Goal: Task Accomplishment & Management: Manage account settings

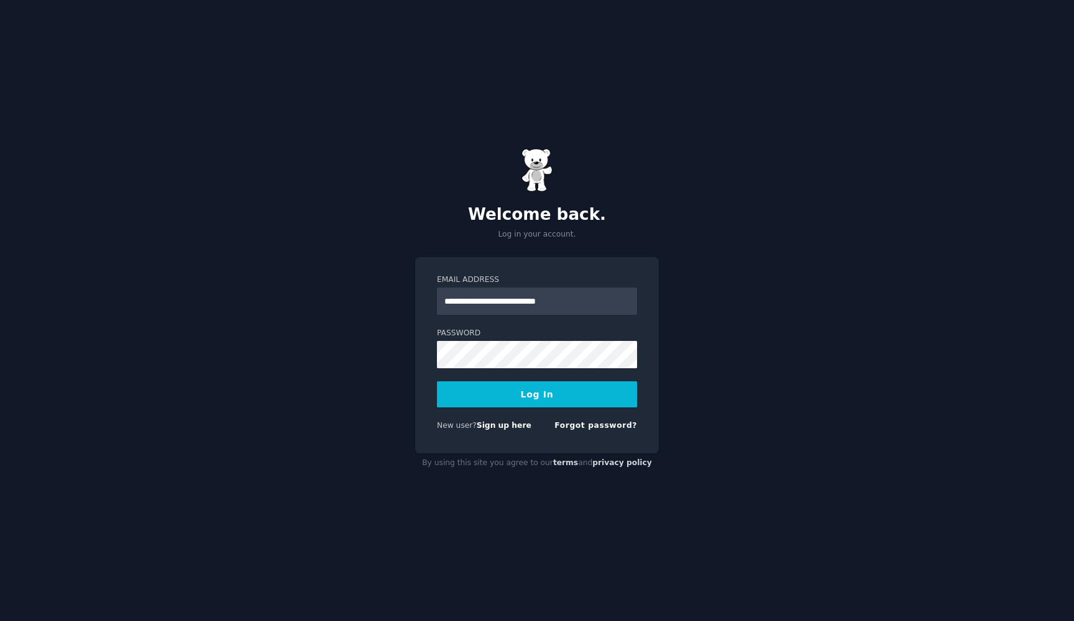
type input "**********"
click at [537, 394] on button "Log In" at bounding box center [537, 395] width 200 height 26
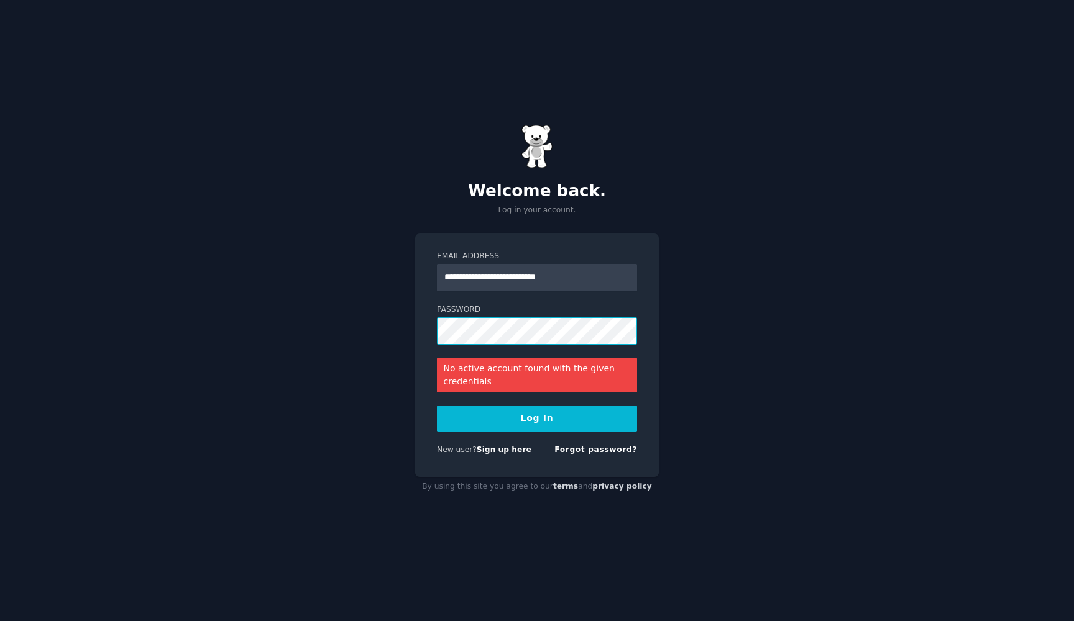
click at [537, 418] on button "Log In" at bounding box center [537, 419] width 200 height 26
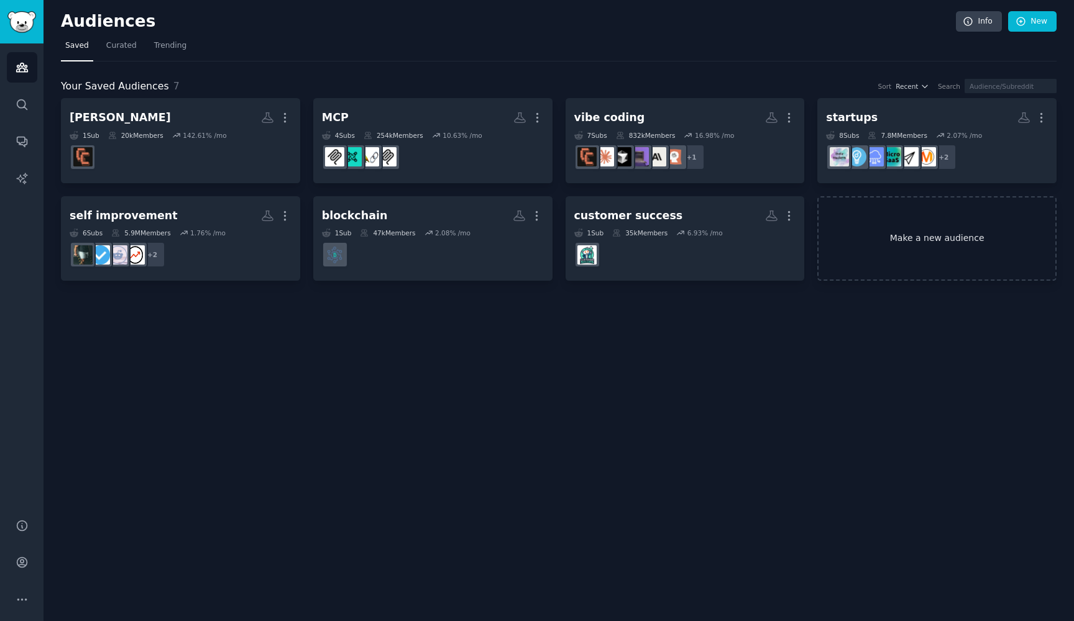
click at [882, 241] on link "Make a new audience" at bounding box center [936, 238] width 239 height 85
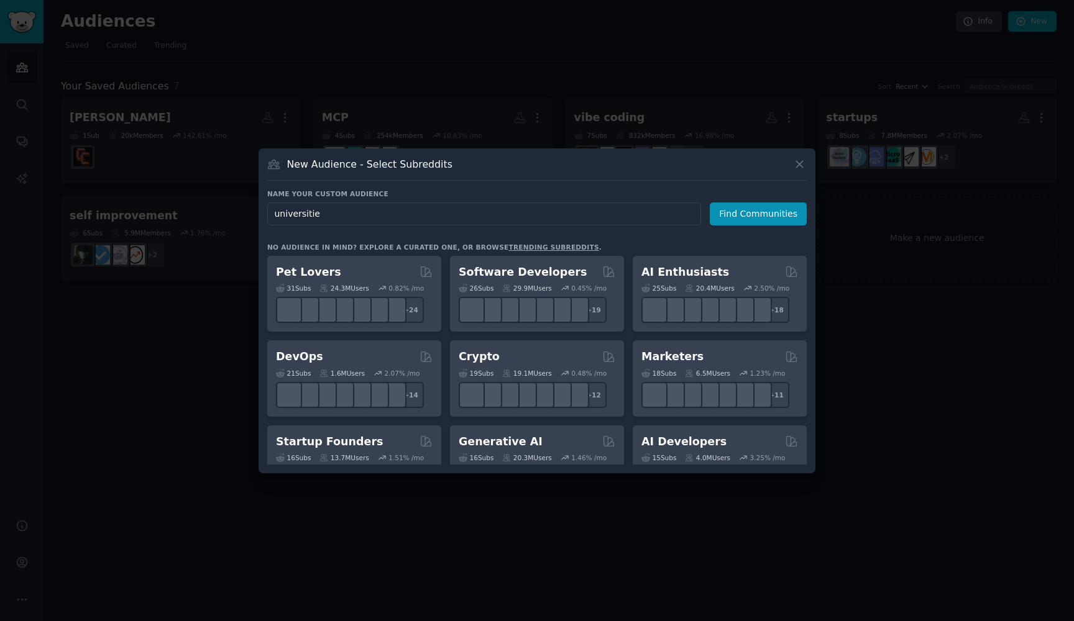
type input "universities"
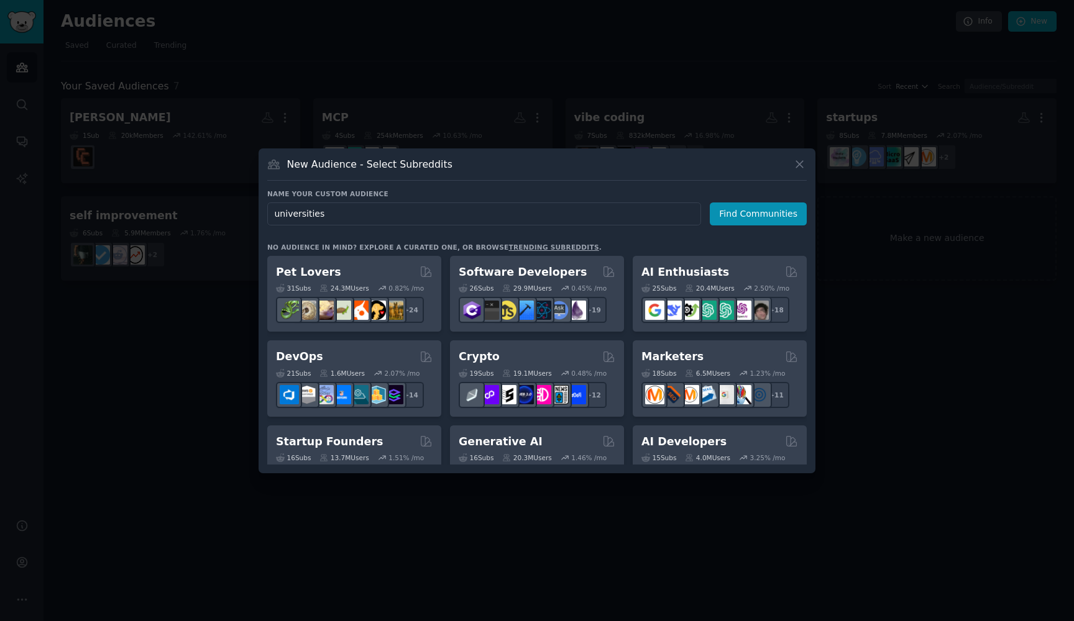
click at [760, 214] on button "Find Communities" at bounding box center [758, 214] width 97 height 23
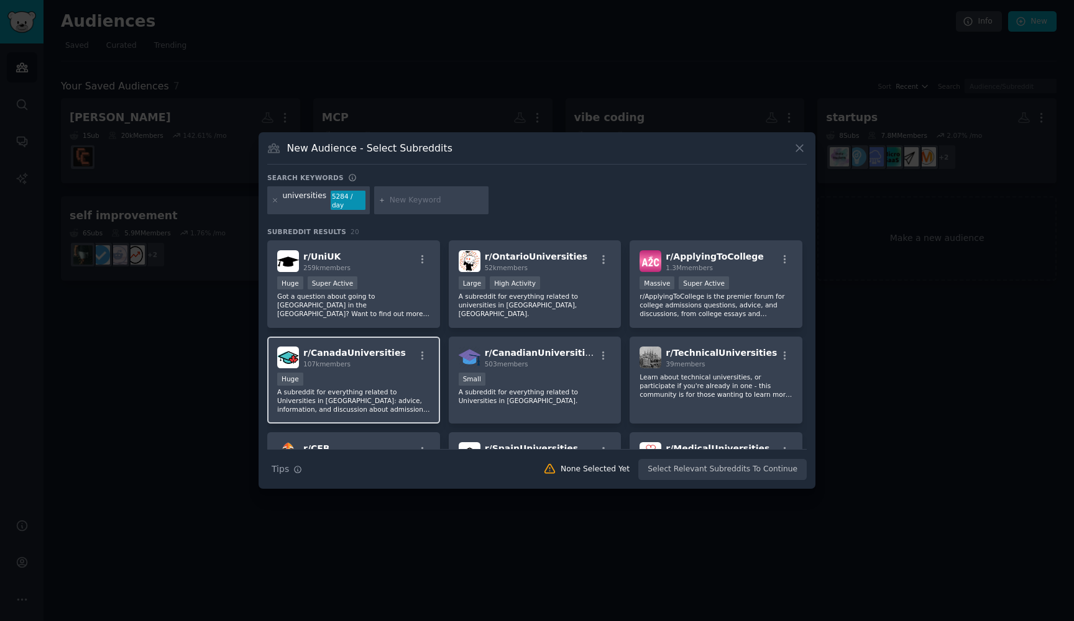
click at [370, 390] on p "A subreddit for everything related to Universities in [GEOGRAPHIC_DATA]: advice…" at bounding box center [353, 401] width 153 height 26
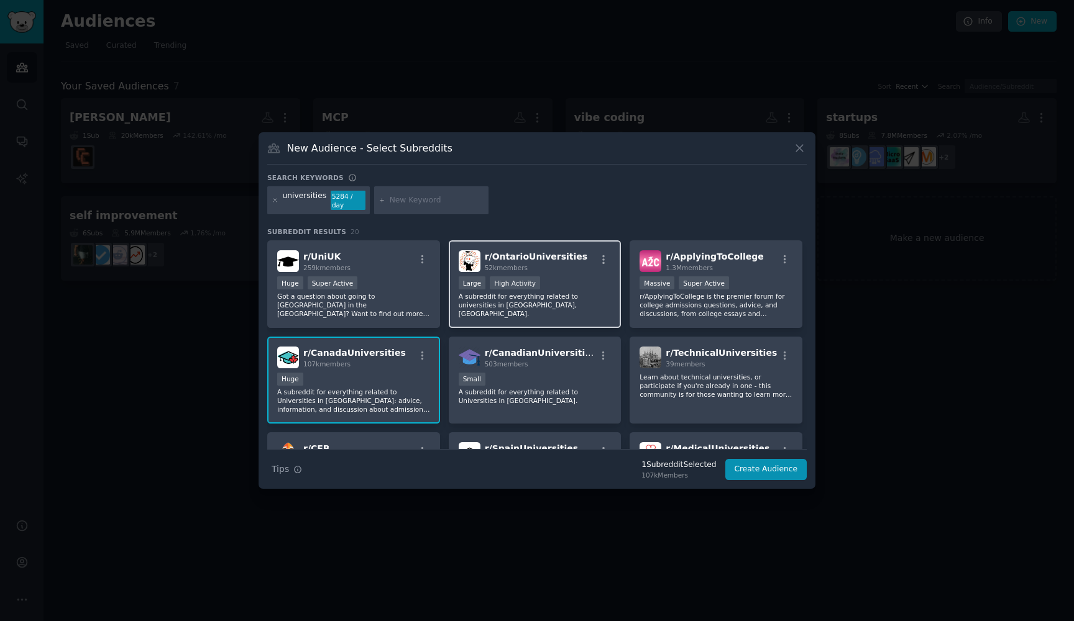
click at [588, 309] on p "A subreddit for everything related to universities in [GEOGRAPHIC_DATA], [GEOGR…" at bounding box center [535, 305] width 153 height 26
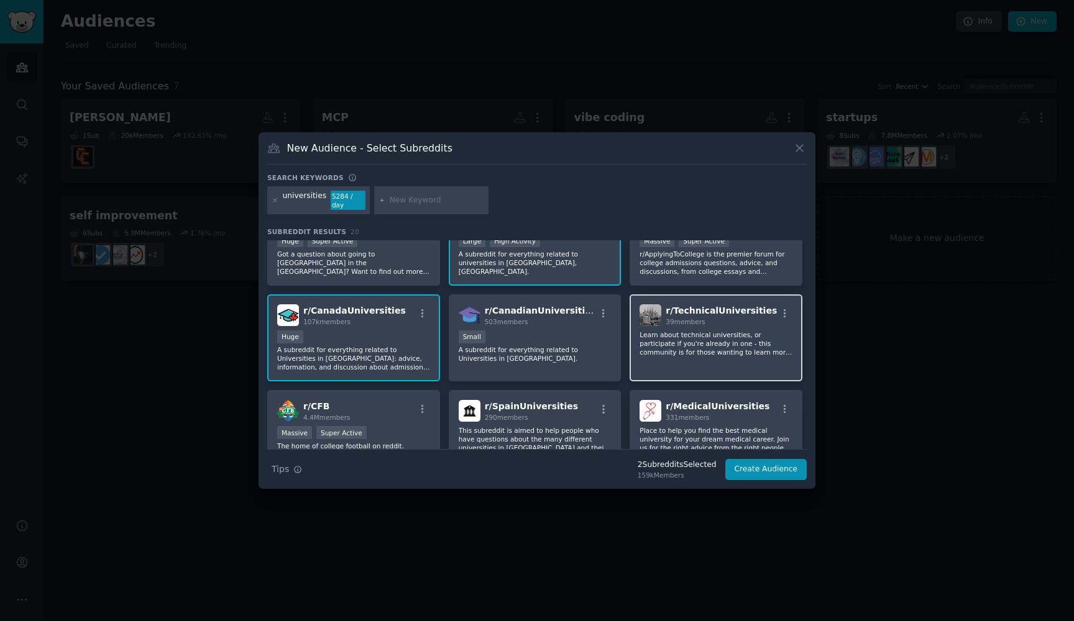
scroll to position [66, 0]
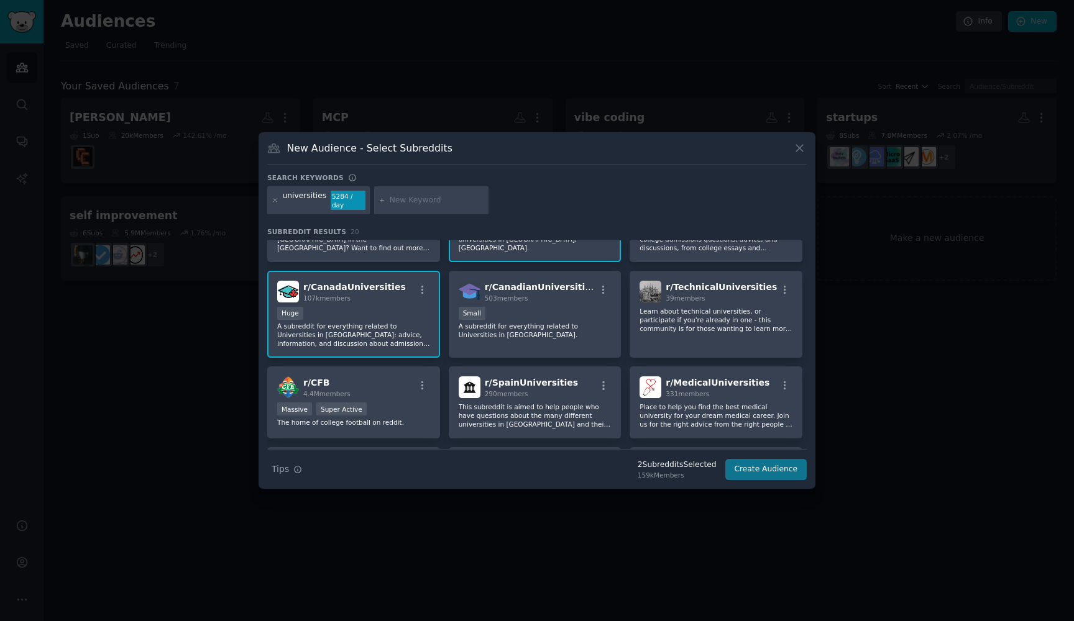
click at [770, 467] on button "Create Audience" at bounding box center [766, 469] width 82 height 21
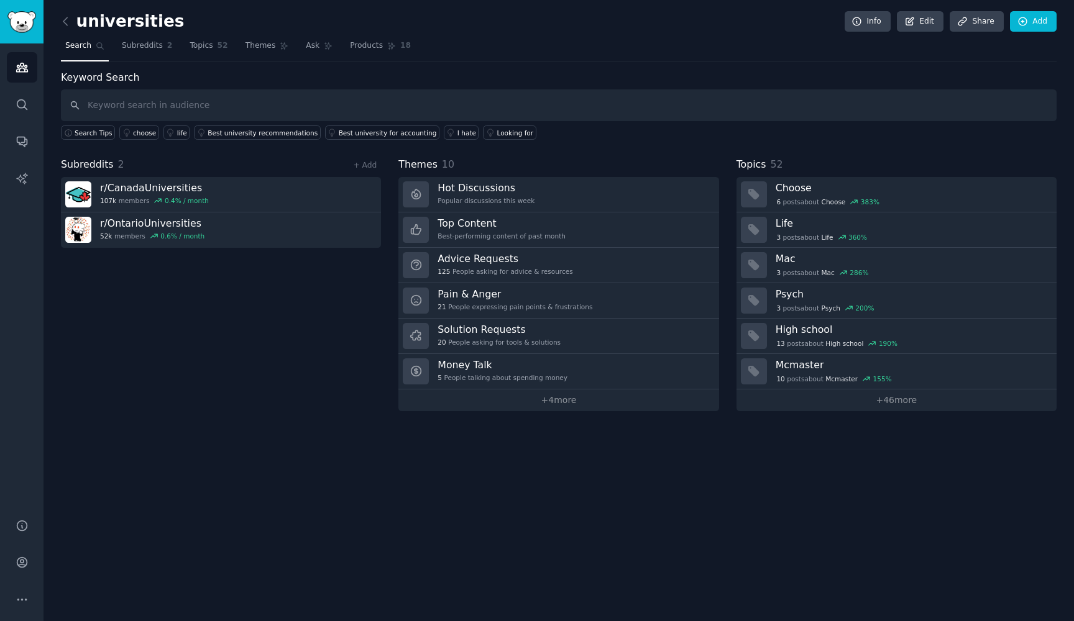
click at [418, 105] on input "text" at bounding box center [558, 105] width 995 height 32
type input "nserc"
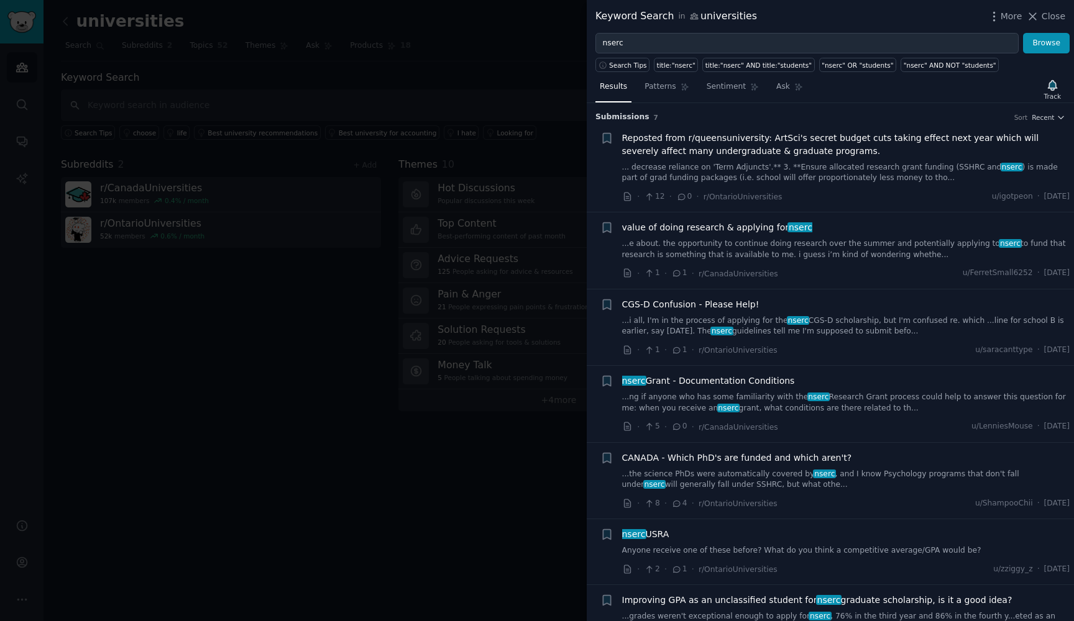
click at [714, 382] on span "nserc Grant - Documentation Conditions" at bounding box center [708, 381] width 173 height 13
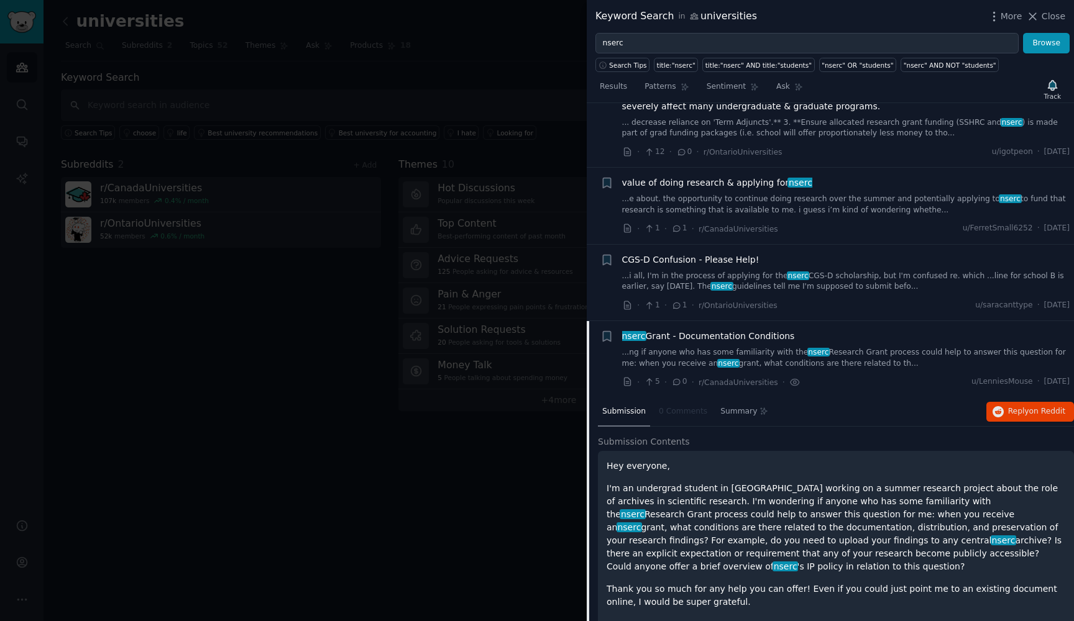
scroll to position [35, 0]
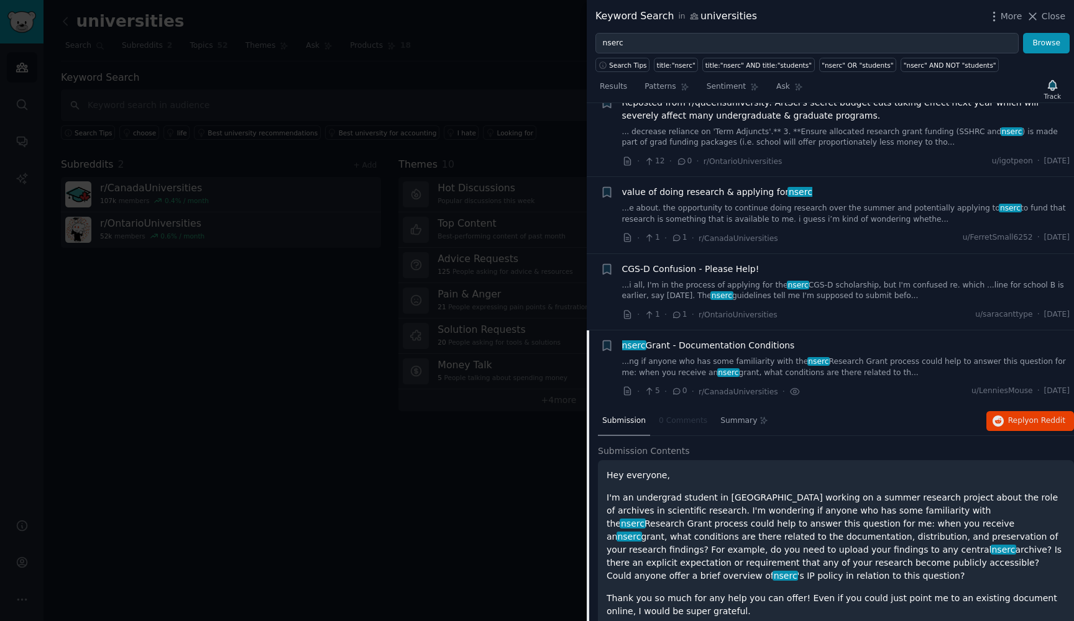
click at [702, 189] on span "value of doing research & applying for nserc" at bounding box center [717, 192] width 190 height 13
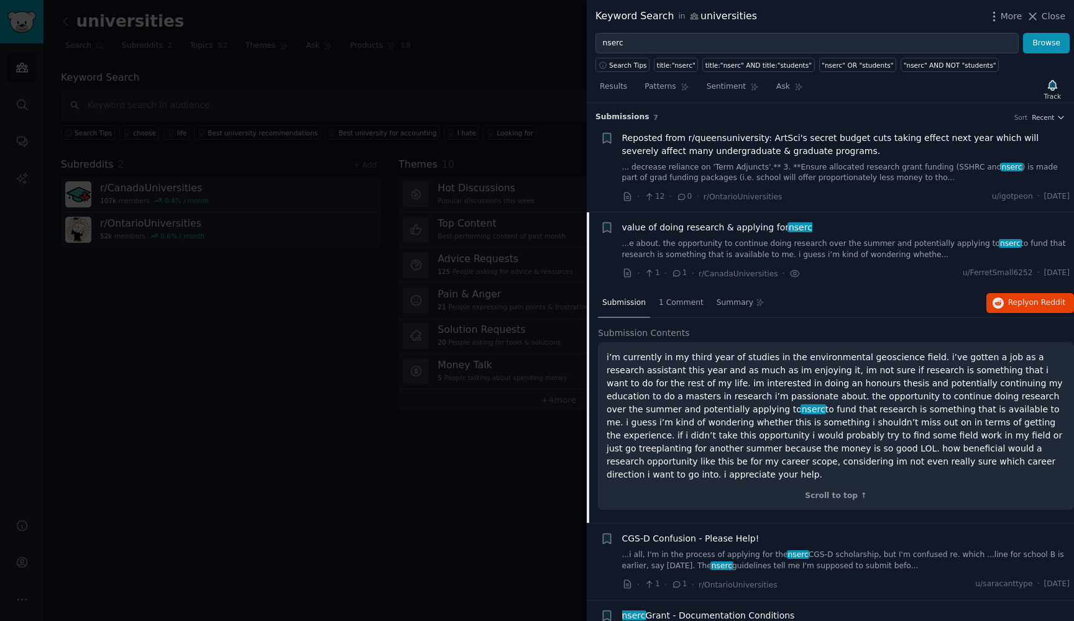
click at [560, 164] on div at bounding box center [537, 310] width 1074 height 621
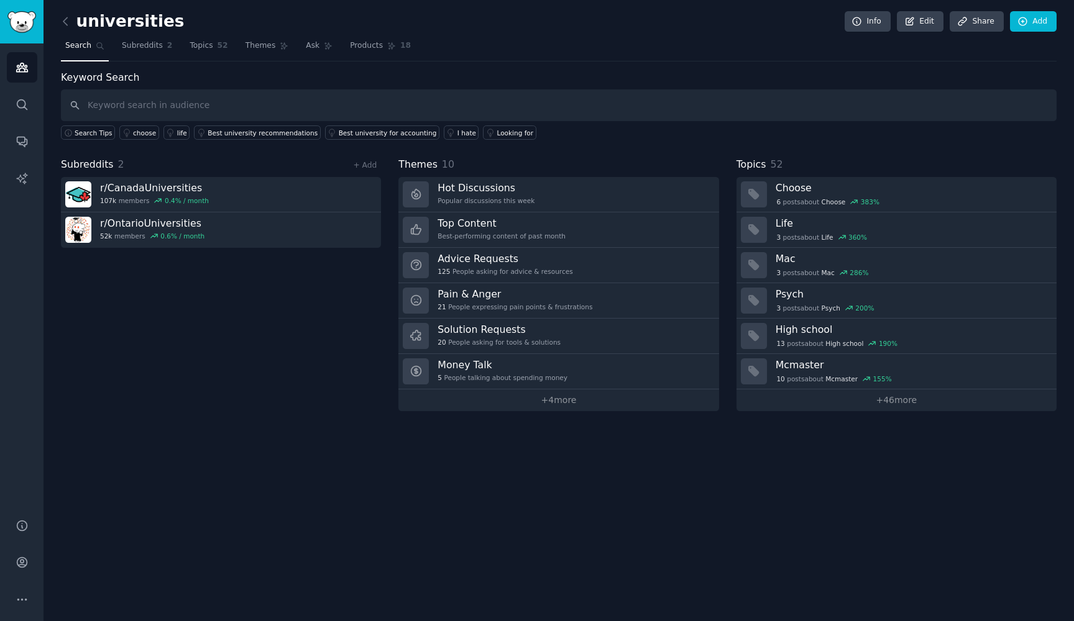
click at [22, 27] on img "Sidebar" at bounding box center [21, 22] width 29 height 22
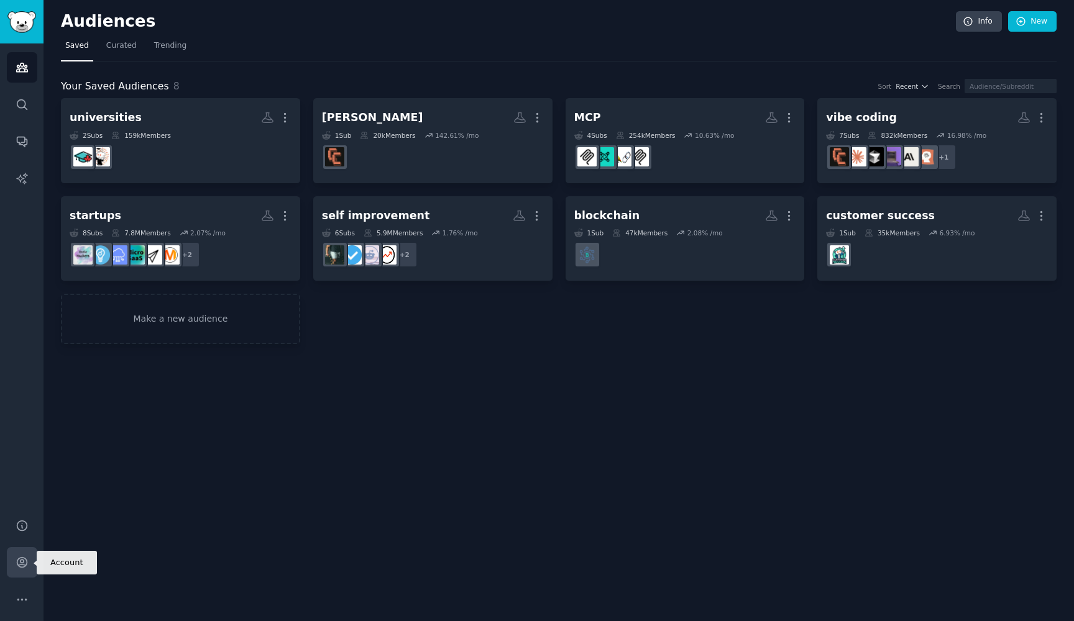
click at [22, 564] on icon "Sidebar" at bounding box center [22, 562] width 13 height 13
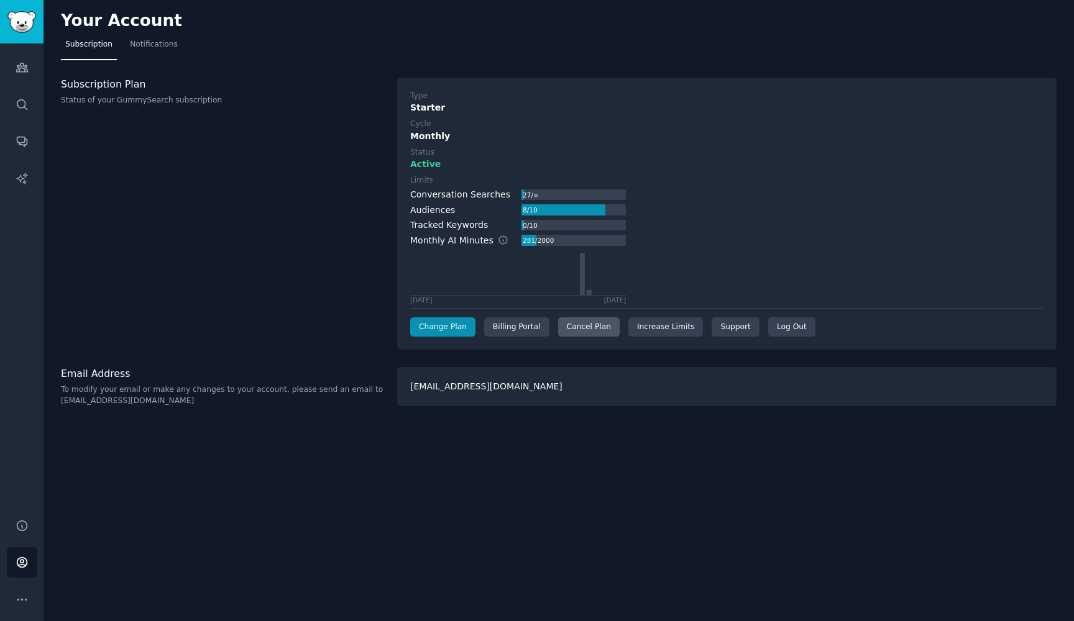
click at [583, 324] on div "Cancel Plan" at bounding box center [589, 328] width 62 height 20
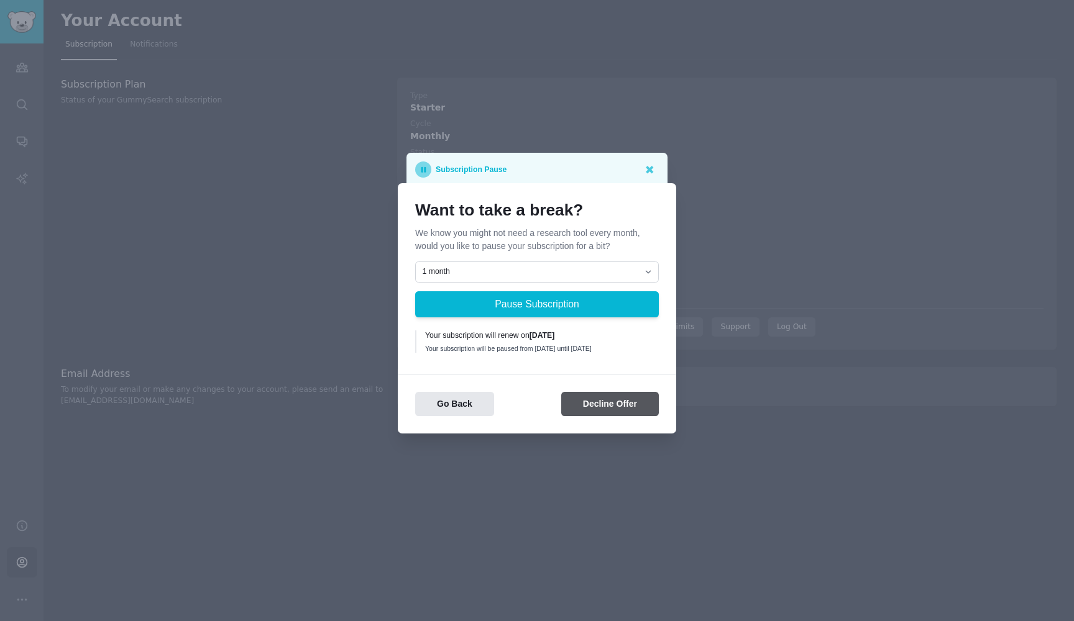
click at [598, 406] on button "Decline Offer" at bounding box center [610, 404] width 98 height 24
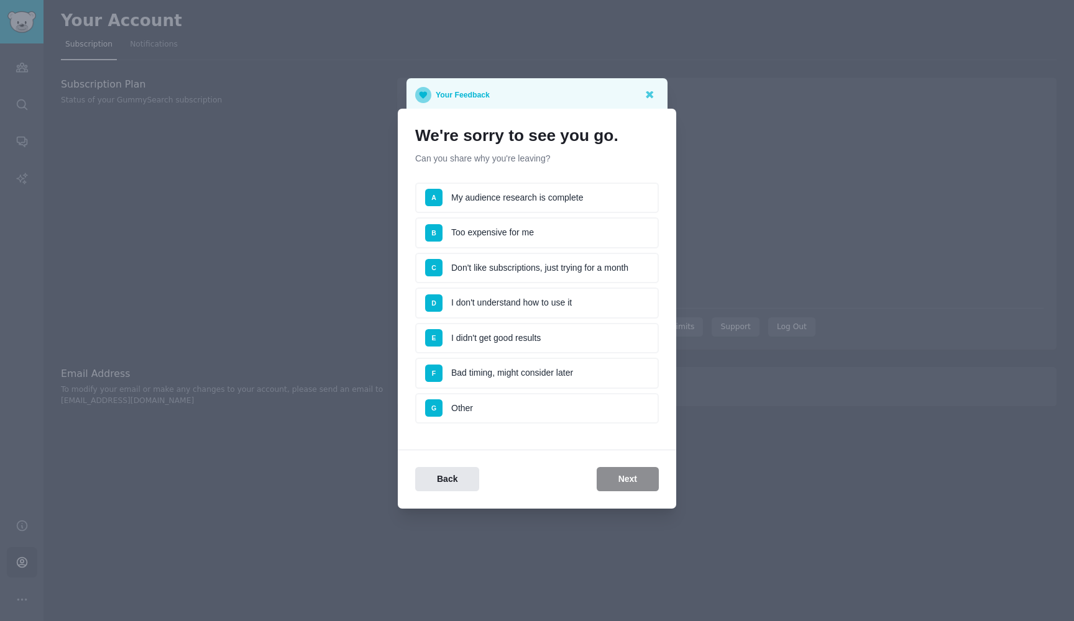
click at [559, 341] on li "E I didn't get good results" at bounding box center [537, 338] width 244 height 31
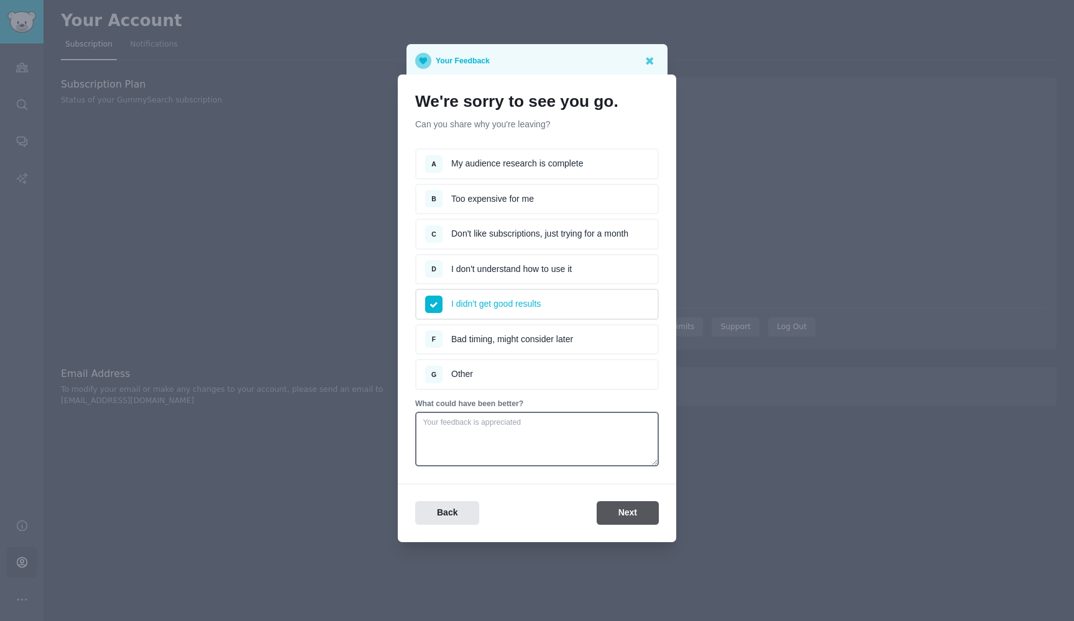
click at [643, 513] on button "Next" at bounding box center [628, 513] width 62 height 24
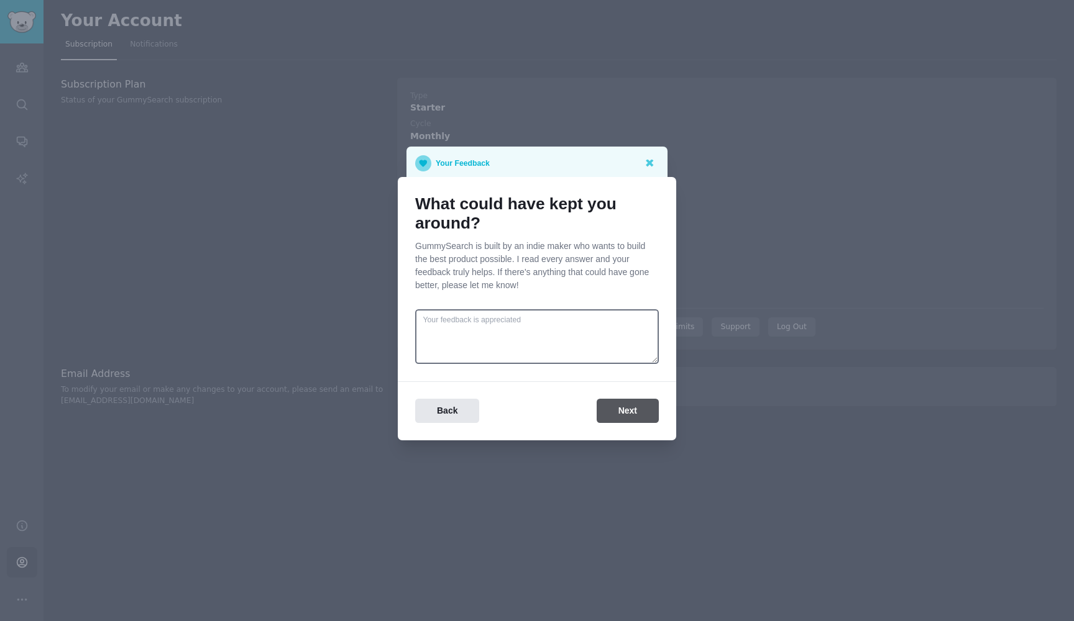
click at [620, 410] on button "Next" at bounding box center [628, 411] width 62 height 24
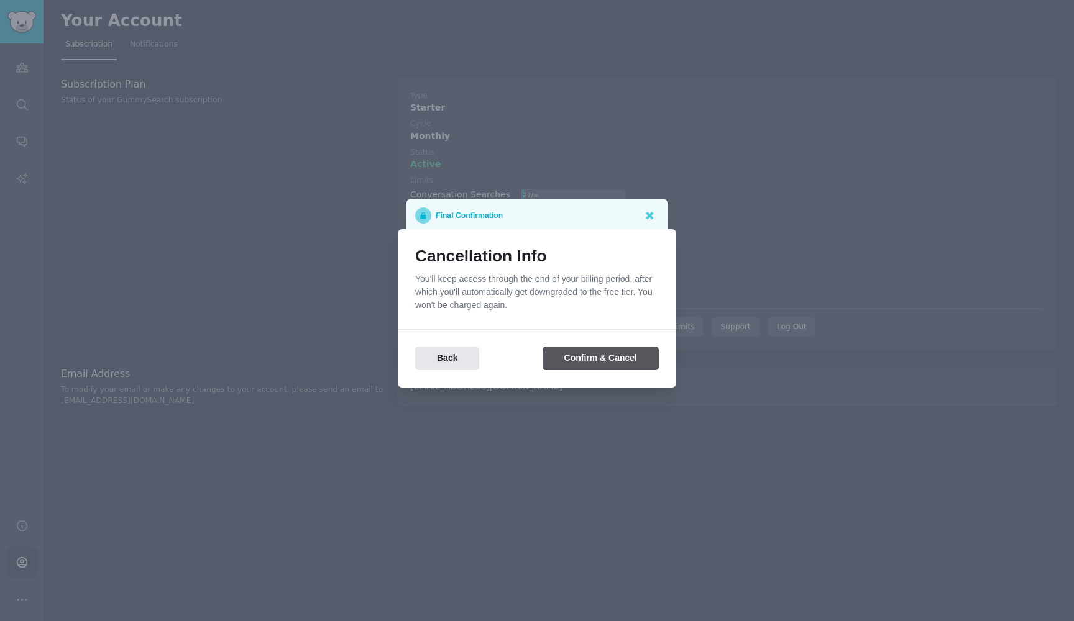
click at [605, 361] on button "Confirm & Cancel" at bounding box center [600, 359] width 116 height 24
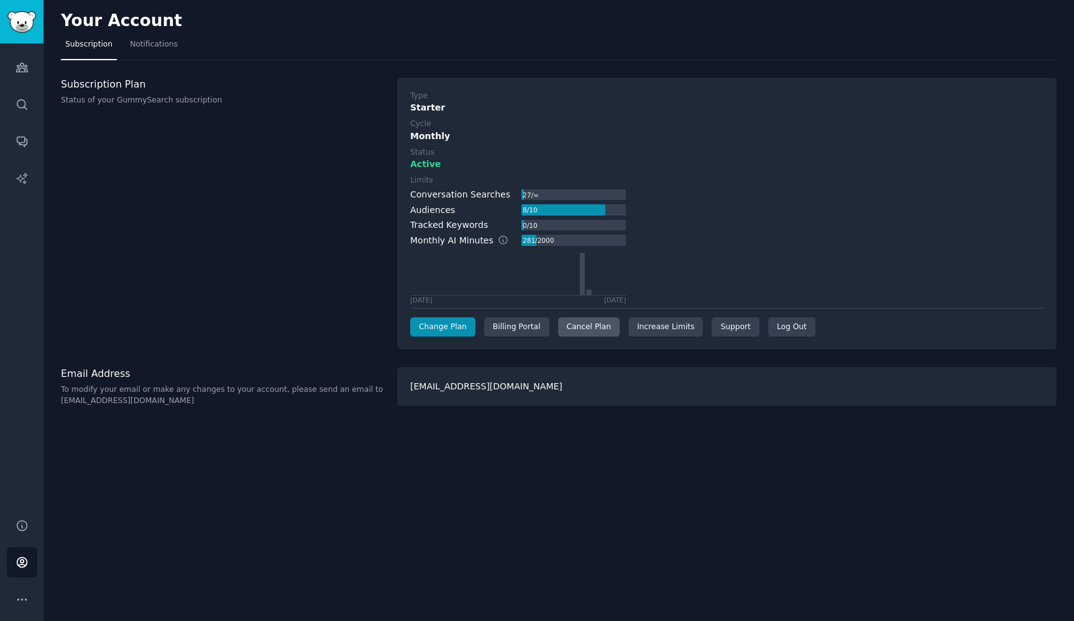
click at [582, 324] on div "Cancel Plan" at bounding box center [589, 328] width 62 height 20
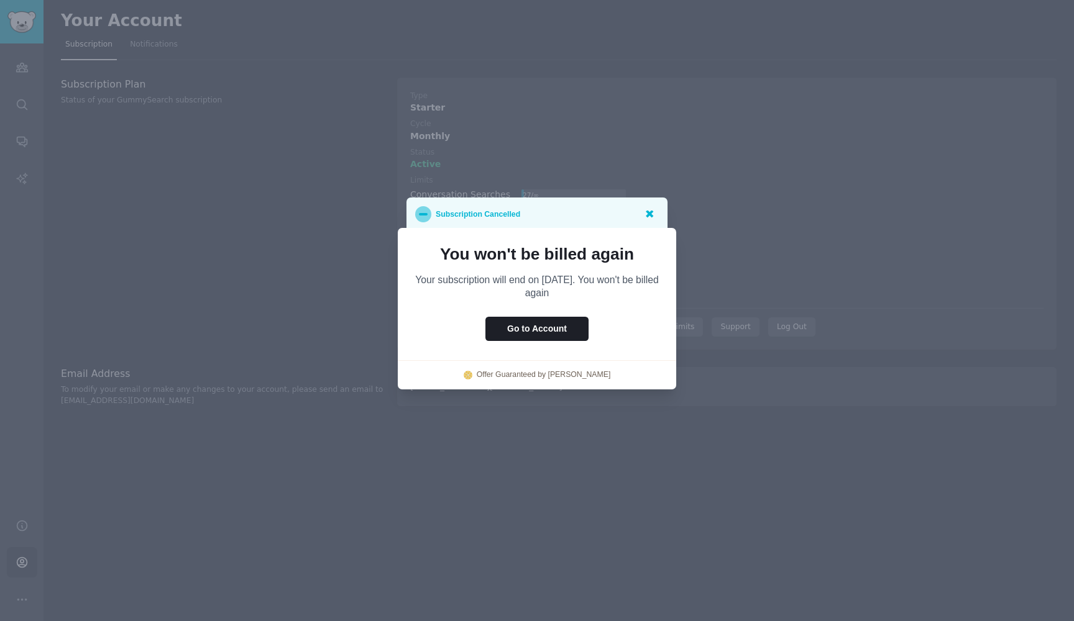
click at [649, 217] on icon at bounding box center [648, 213] width 13 height 13
